Goal: Information Seeking & Learning: Find specific fact

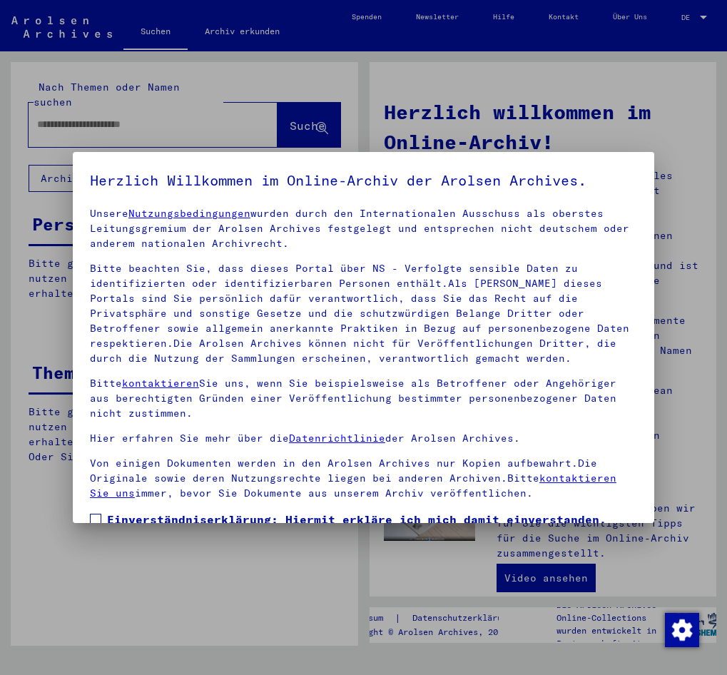
scroll to position [13, 0]
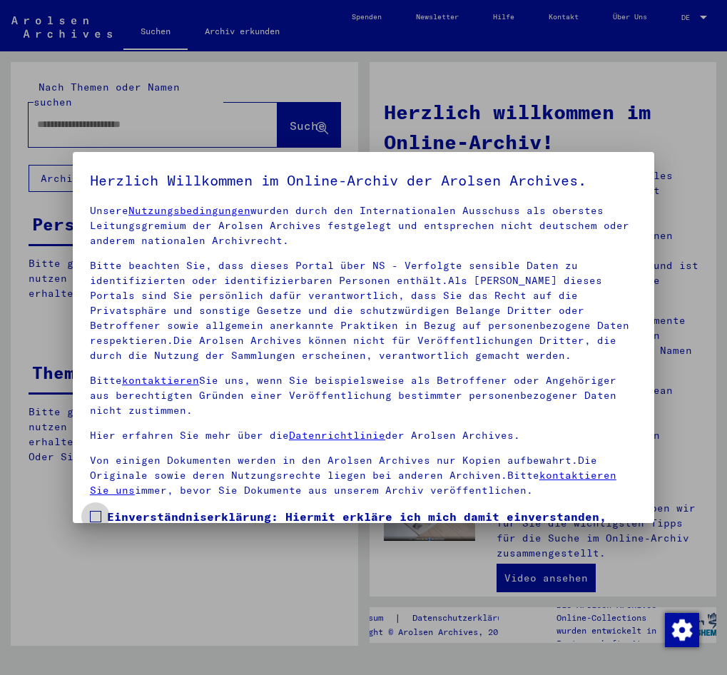
click at [90, 516] on span at bounding box center [95, 516] width 11 height 11
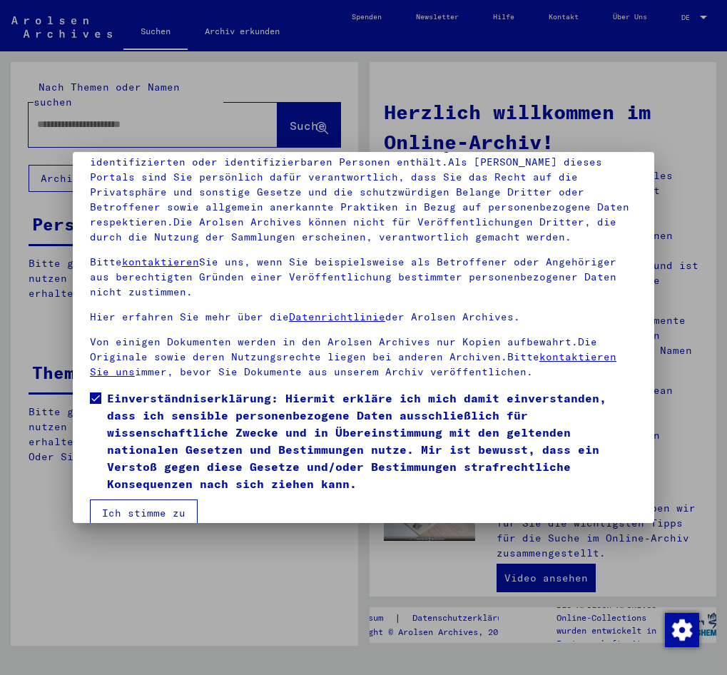
scroll to position [139, 0]
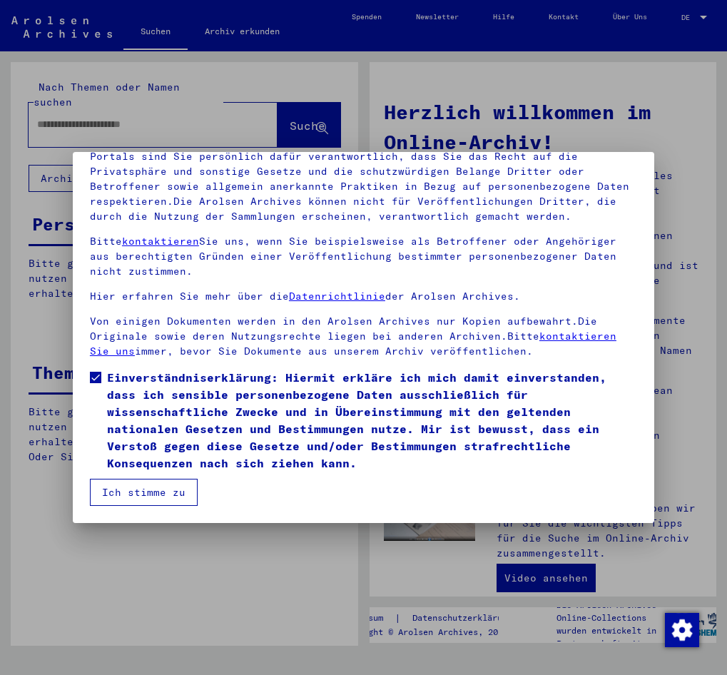
click at [147, 494] on button "Ich stimme zu" at bounding box center [144, 491] width 108 height 27
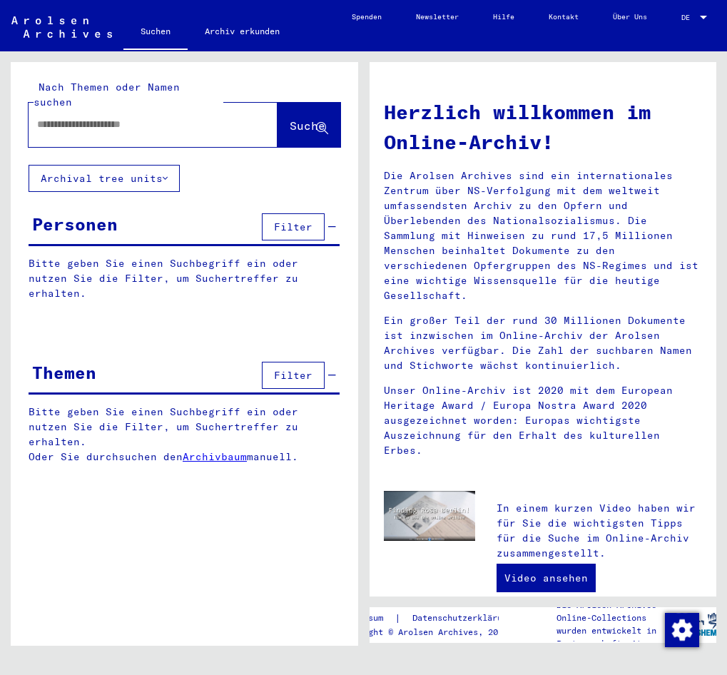
click at [238, 58] on div "Nach Themen oder Namen suchen Suche Archival tree units Personen Filter Bitte g…" at bounding box center [181, 348] width 363 height 594
click at [39, 117] on input "text" at bounding box center [136, 124] width 198 height 15
paste input "********"
type input "**********"
click at [295, 120] on button "Suche" at bounding box center [308, 125] width 63 height 44
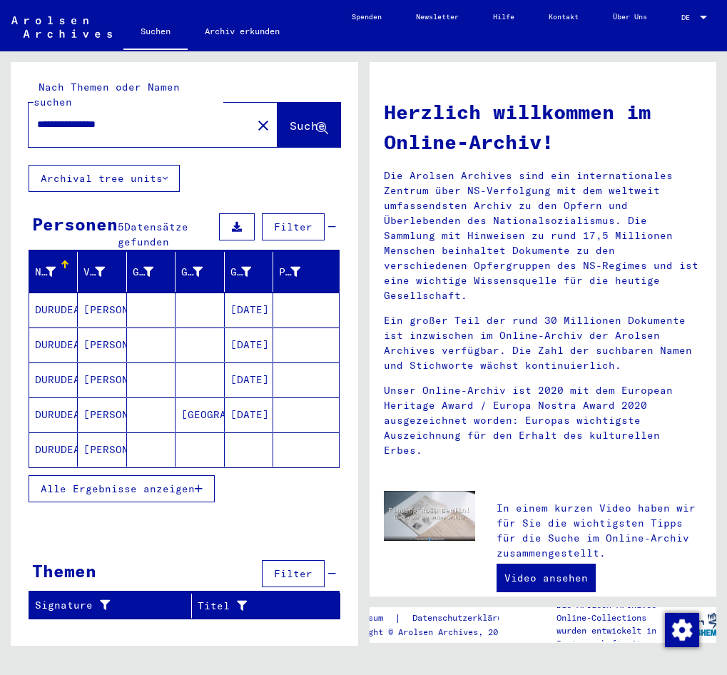
click at [246, 333] on mat-cell "[DATE]" at bounding box center [249, 344] width 48 height 34
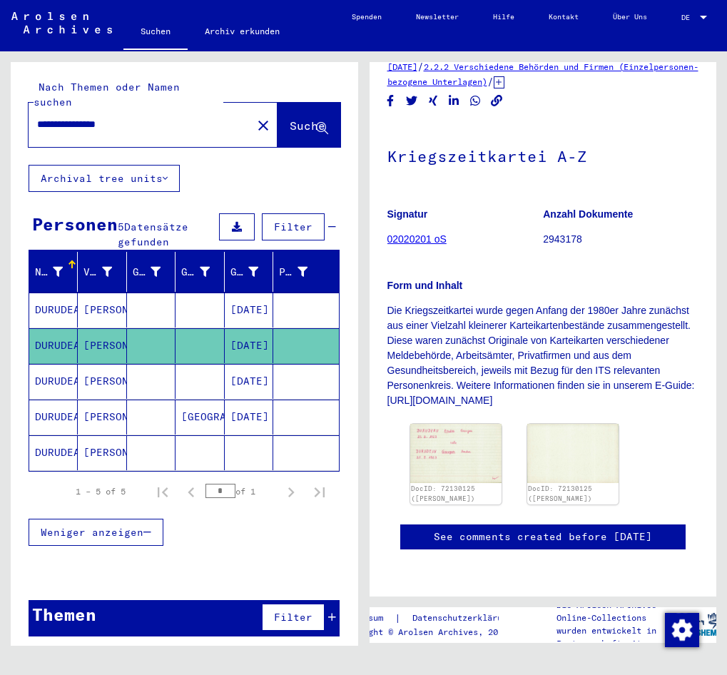
scroll to position [143, 0]
click at [435, 486] on link "DocID: 72130125 ([PERSON_NAME])" at bounding box center [443, 495] width 68 height 19
drag, startPoint x: 244, startPoint y: 383, endPoint x: 245, endPoint y: 376, distance: 7.2
click at [244, 382] on mat-cell "[DATE]" at bounding box center [249, 381] width 48 height 35
